Goal: Information Seeking & Learning: Check status

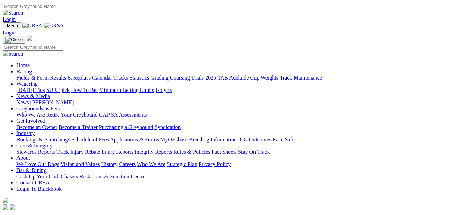
click at [75, 75] on link "Results & Replays" at bounding box center [70, 78] width 41 height 6
